Goal: Find specific page/section

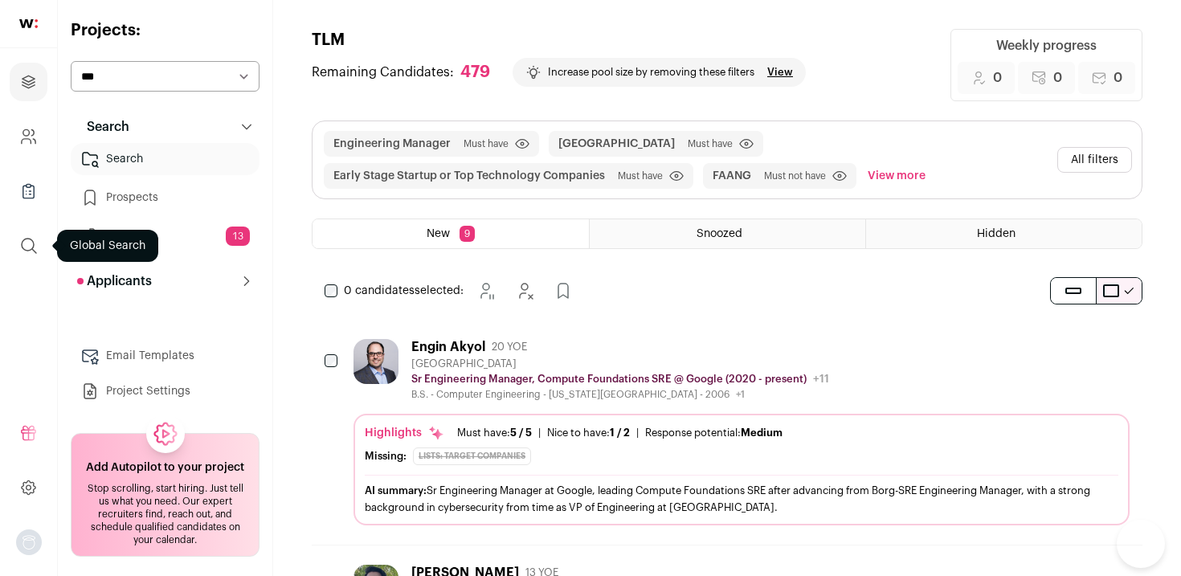
click at [38, 246] on icon "submit" at bounding box center [28, 245] width 19 height 19
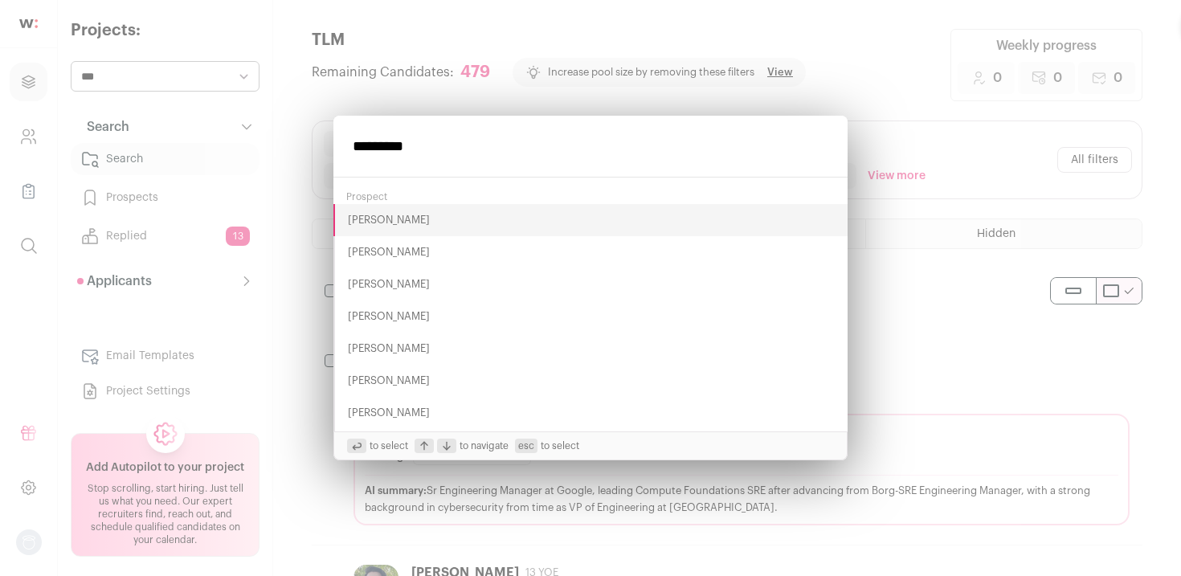
type input "*********"
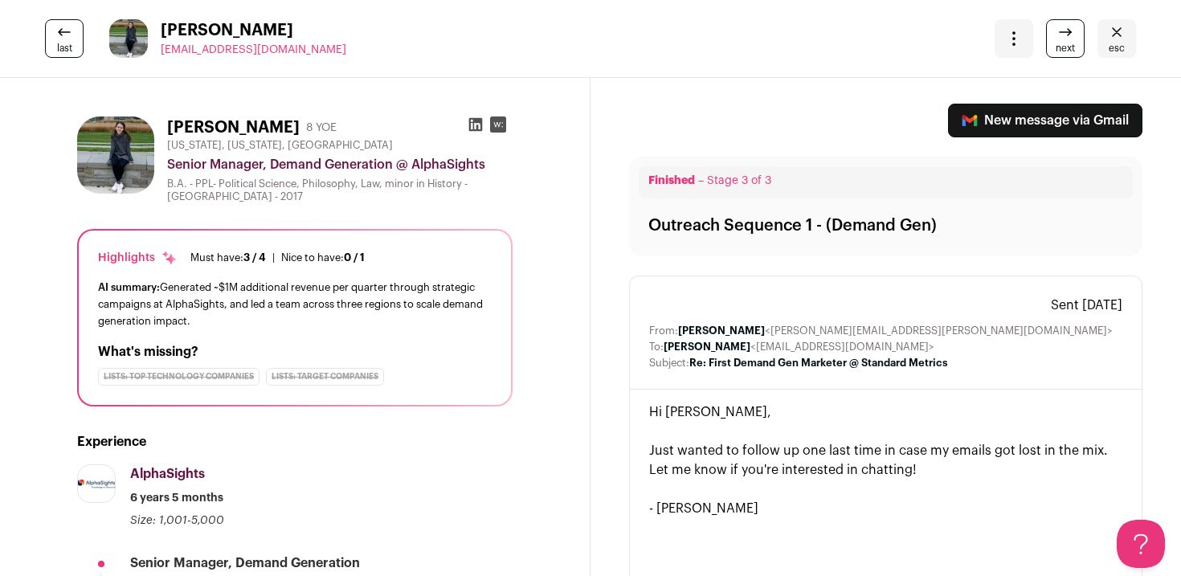
click at [1105, 34] on link "esc" at bounding box center [1117, 38] width 39 height 39
